Goal: Information Seeking & Learning: Learn about a topic

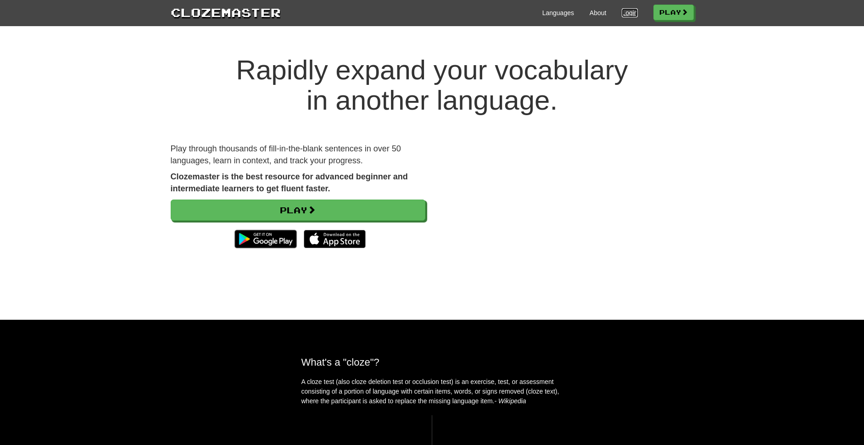
click at [623, 15] on link "Login" at bounding box center [630, 12] width 16 height 9
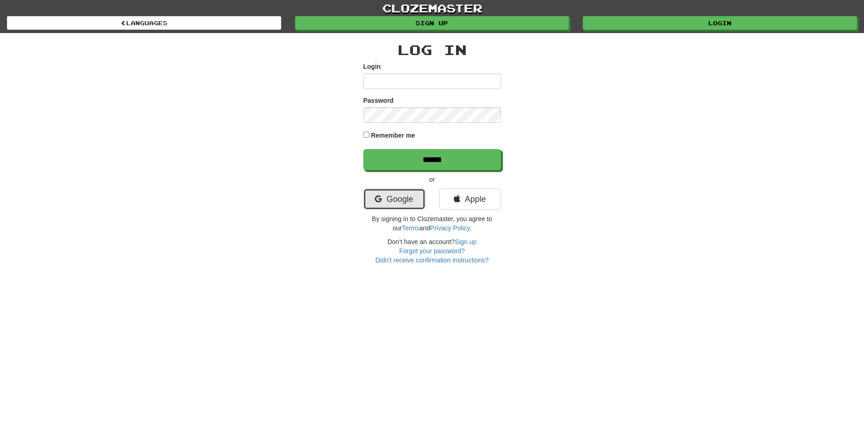
click at [386, 205] on link "Google" at bounding box center [395, 199] width 62 height 21
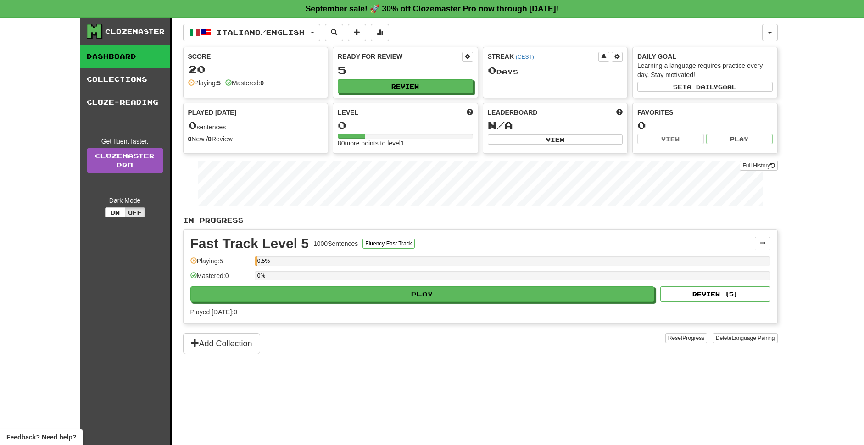
scroll to position [2, 0]
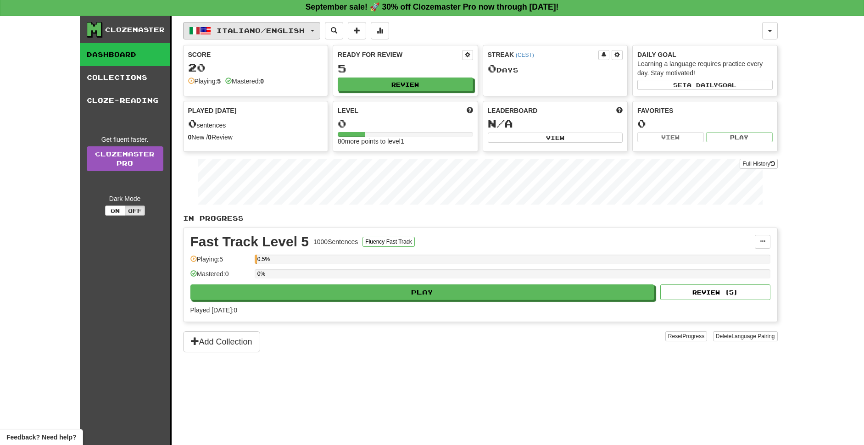
click at [244, 30] on span "Italiano / English" at bounding box center [261, 31] width 88 height 8
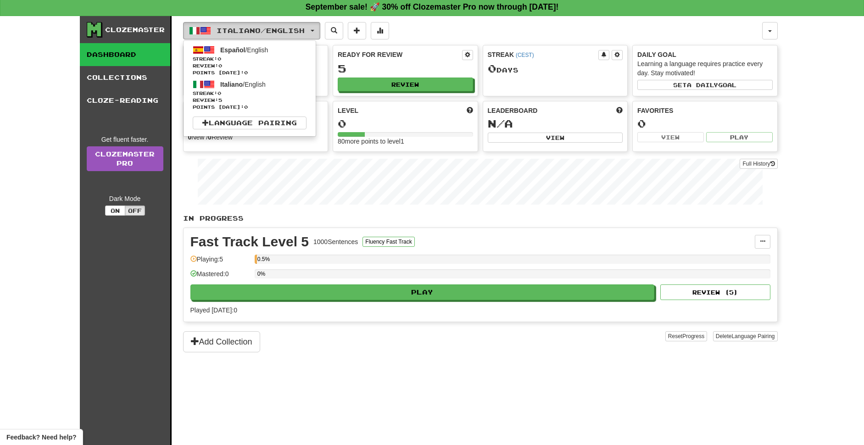
click at [244, 30] on span "Italiano / English" at bounding box center [261, 31] width 88 height 8
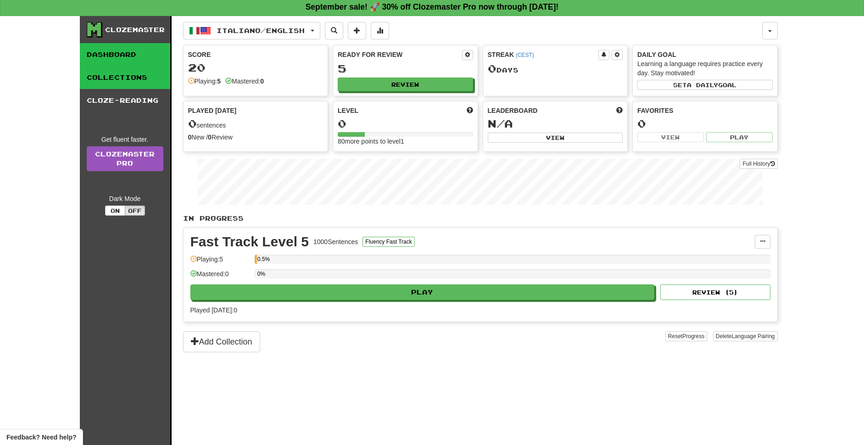
click at [139, 79] on link "Collections" at bounding box center [125, 77] width 90 height 23
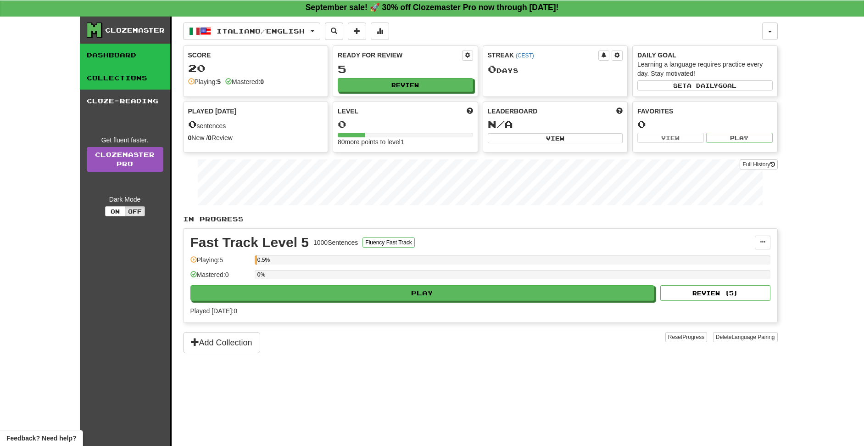
scroll to position [0, 0]
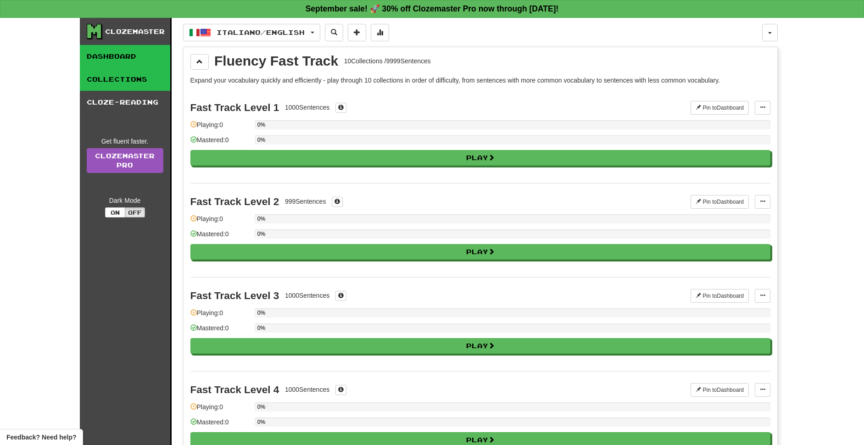
click at [127, 58] on link "Dashboard" at bounding box center [125, 56] width 90 height 23
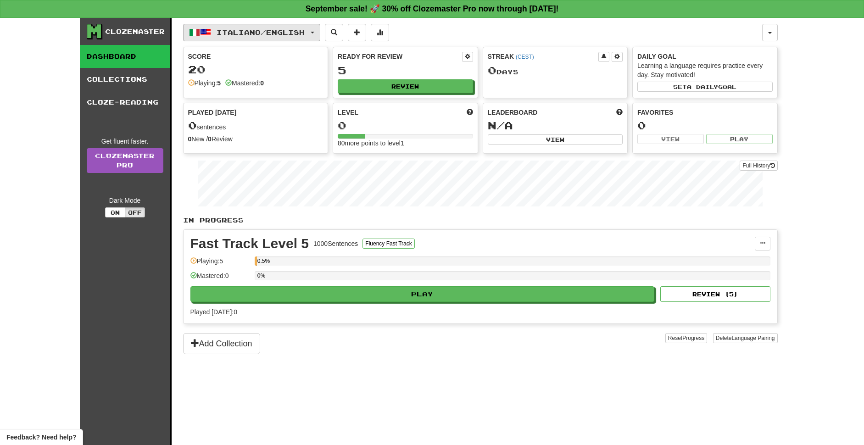
click at [244, 35] on span "Italiano / English" at bounding box center [261, 32] width 88 height 8
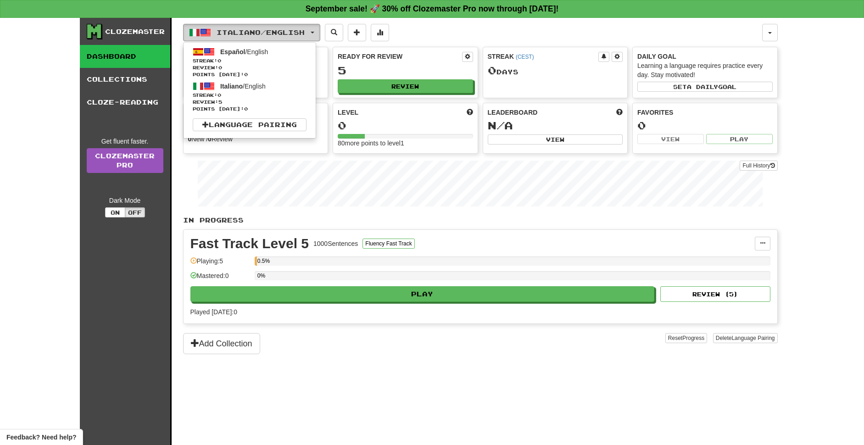
click at [244, 35] on span "Italiano / English" at bounding box center [261, 32] width 88 height 8
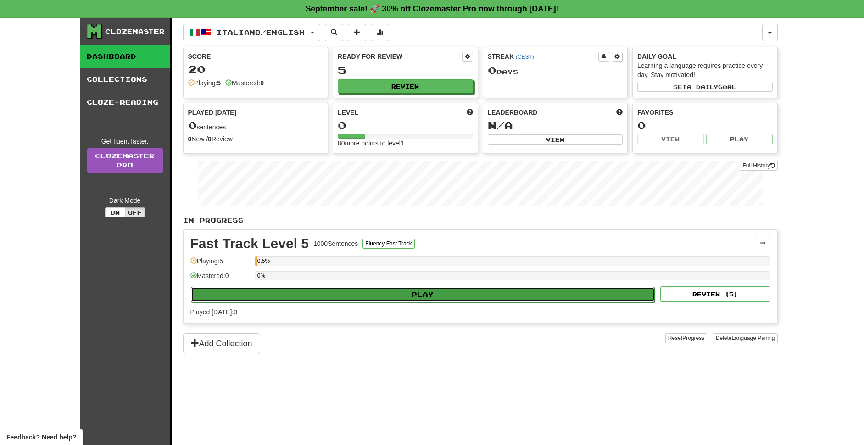
click at [413, 294] on button "Play" at bounding box center [423, 295] width 465 height 16
select select "**"
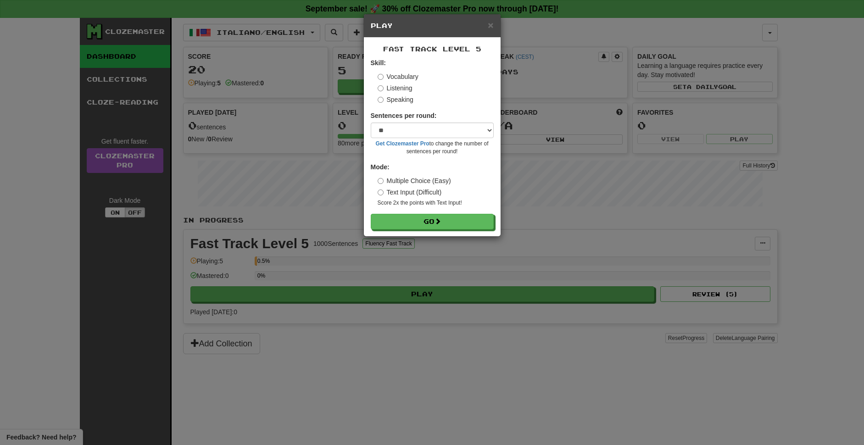
click at [443, 230] on div "Fast Track Level 5 Skill: Vocabulary Listening Speaking Sentences per round: * …" at bounding box center [432, 137] width 137 height 199
click at [447, 223] on button "Go" at bounding box center [432, 222] width 123 height 16
click at [490, 27] on span "×" at bounding box center [491, 25] width 6 height 11
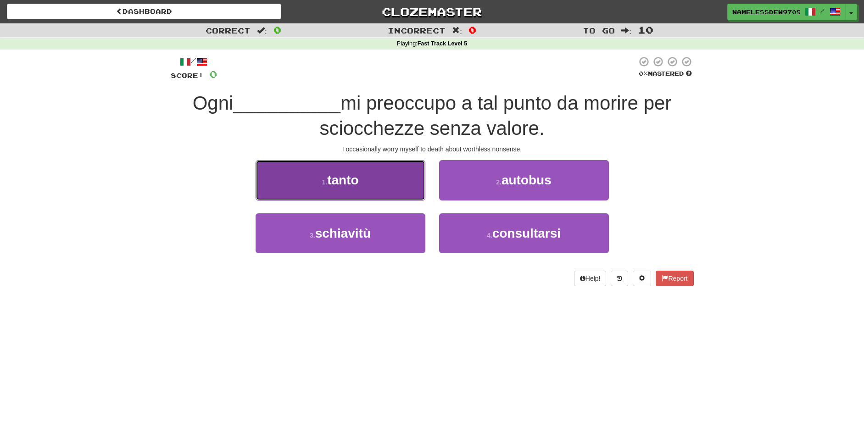
click at [404, 193] on button "1 . tanto" at bounding box center [341, 180] width 170 height 40
